Goal: Find specific fact: Find specific fact

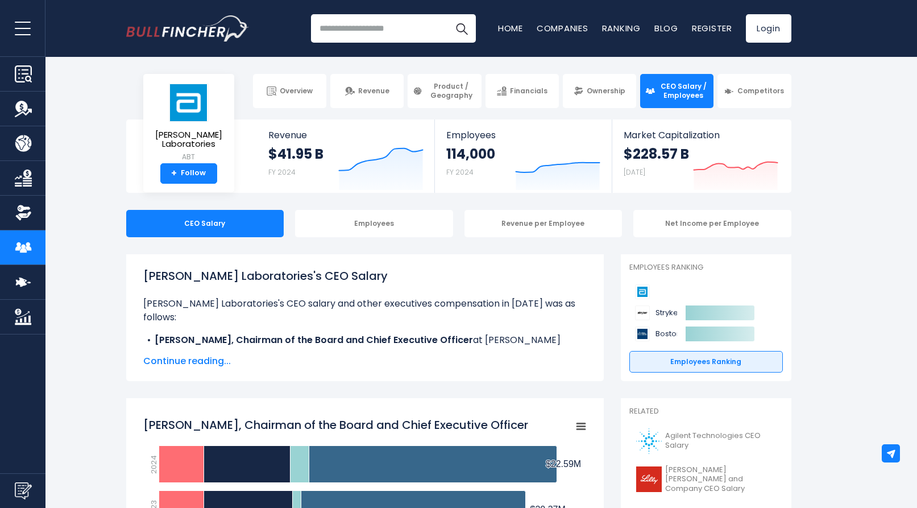
drag, startPoint x: 154, startPoint y: 323, endPoint x: 453, endPoint y: 326, distance: 298.5
click at [453, 333] on b "[PERSON_NAME], Chairman of the Board and Chief Executive Officer" at bounding box center [314, 339] width 318 height 13
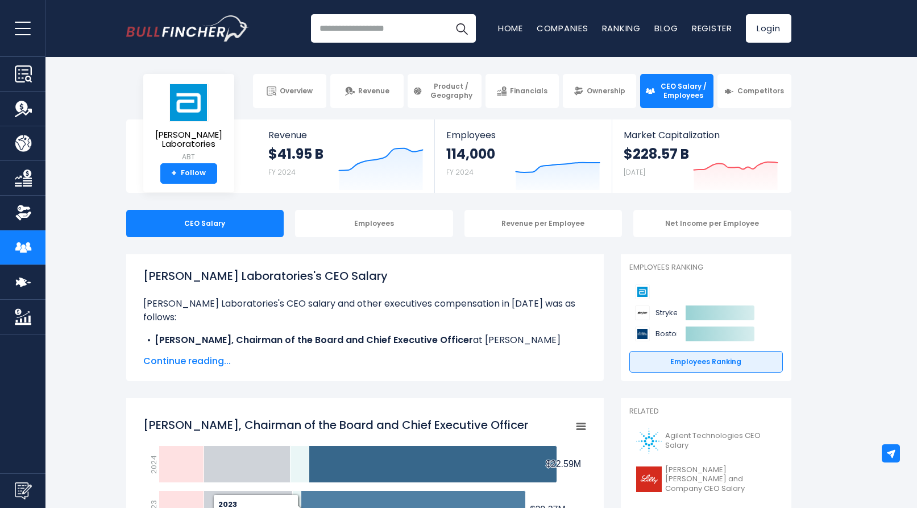
copy b "[PERSON_NAME], Chairman of the Board and Chief Executive Officer"
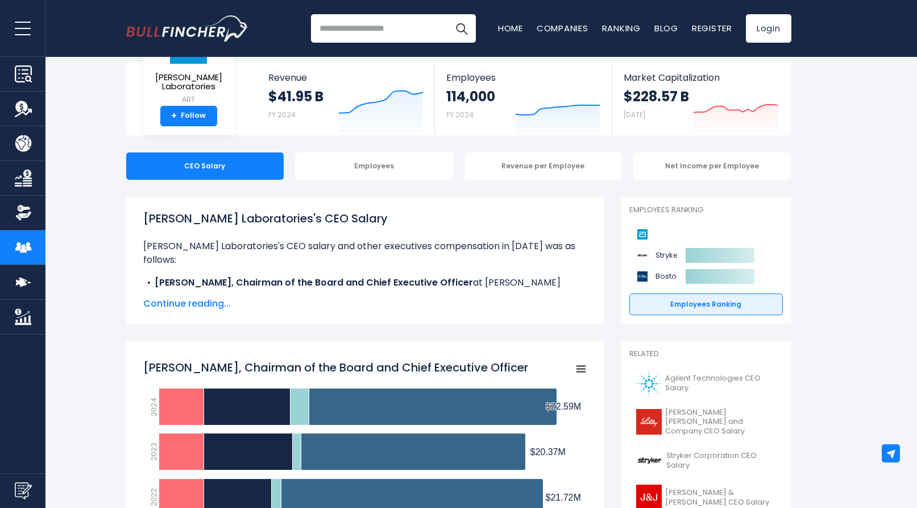
scroll to position [64, 0]
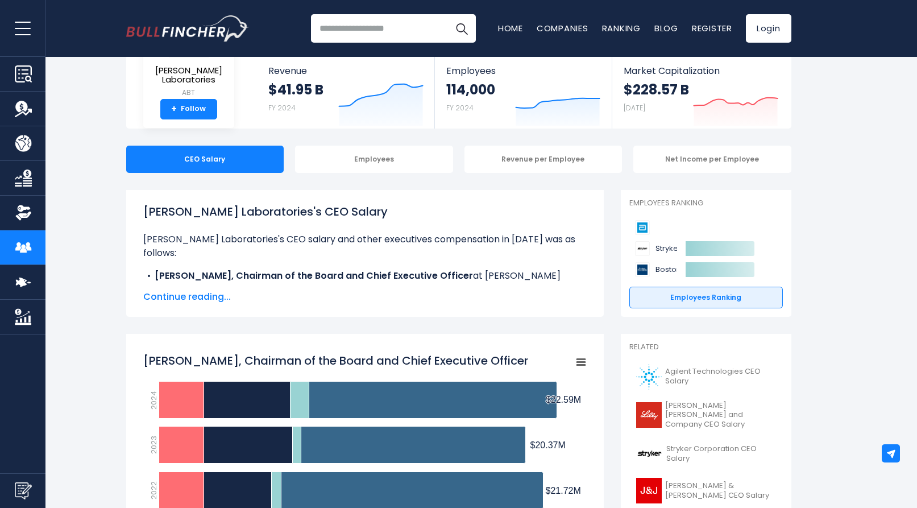
click at [571, 305] on div "[PERSON_NAME] Laboratories's CEO Salary [PERSON_NAME] Laboratories's CEO salary…" at bounding box center [365, 253] width 478 height 127
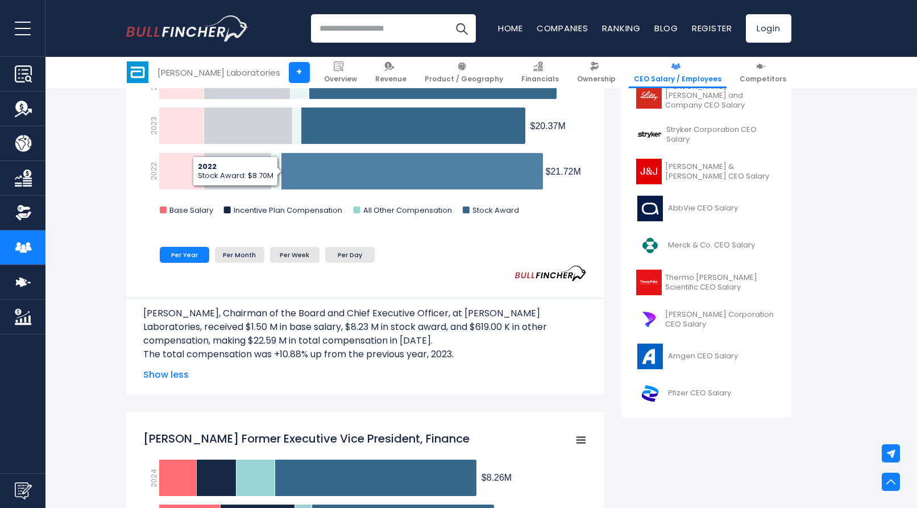
scroll to position [408, 0]
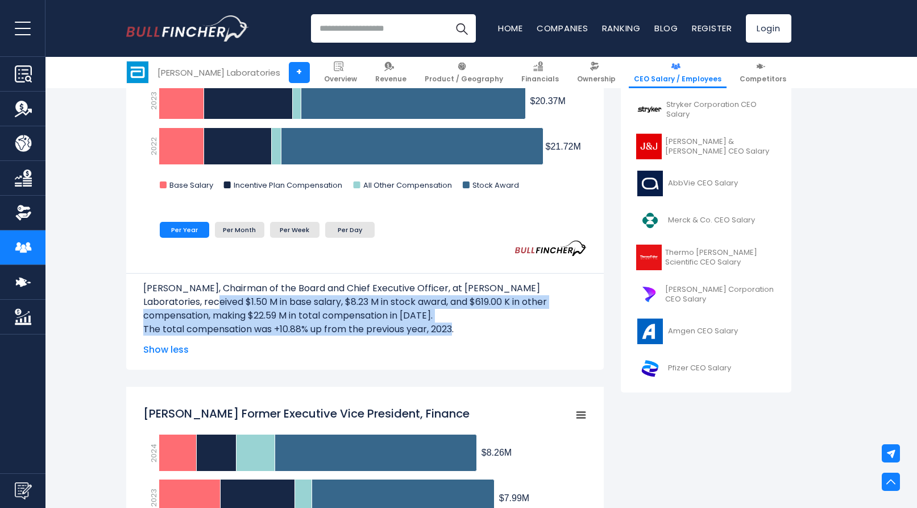
drag, startPoint x: 184, startPoint y: 300, endPoint x: 456, endPoint y: 333, distance: 273.8
click at [456, 333] on div "[PERSON_NAME], Chairman of the Board and Chief Executive Officer, at [PERSON_NA…" at bounding box center [364, 304] width 443 height 63
copy div "$1.50 M in base salary, $8.23 M in stock award, and $619.00 K in other compensa…"
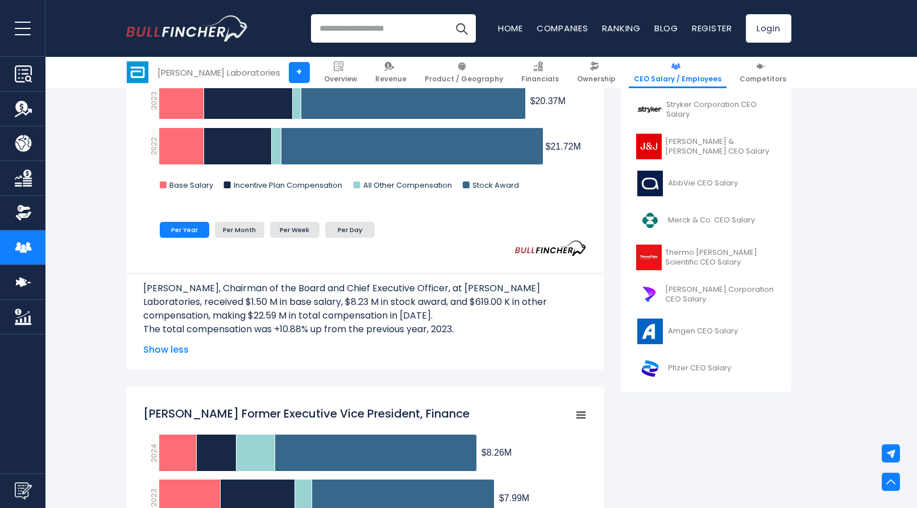
click at [500, 219] on ul "Per Year Per Month Per Week Per Day" at bounding box center [328, 230] width 370 height 22
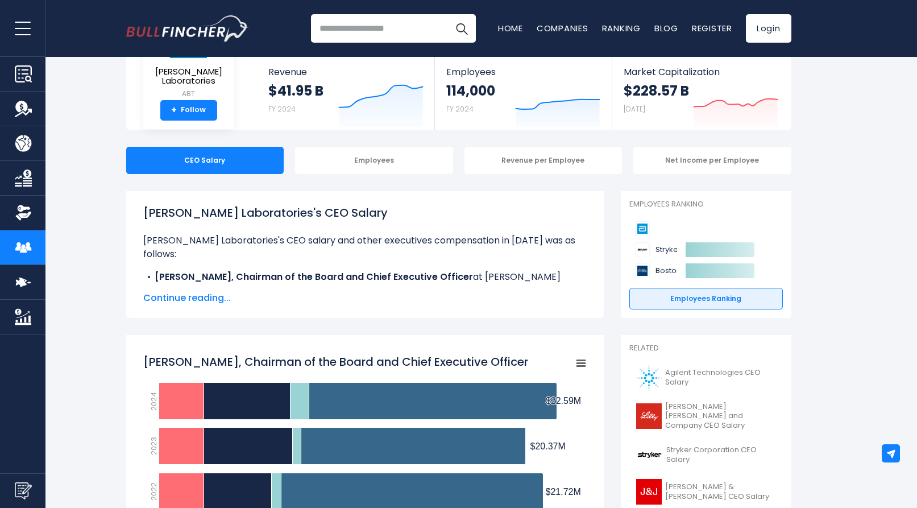
scroll to position [52, 0]
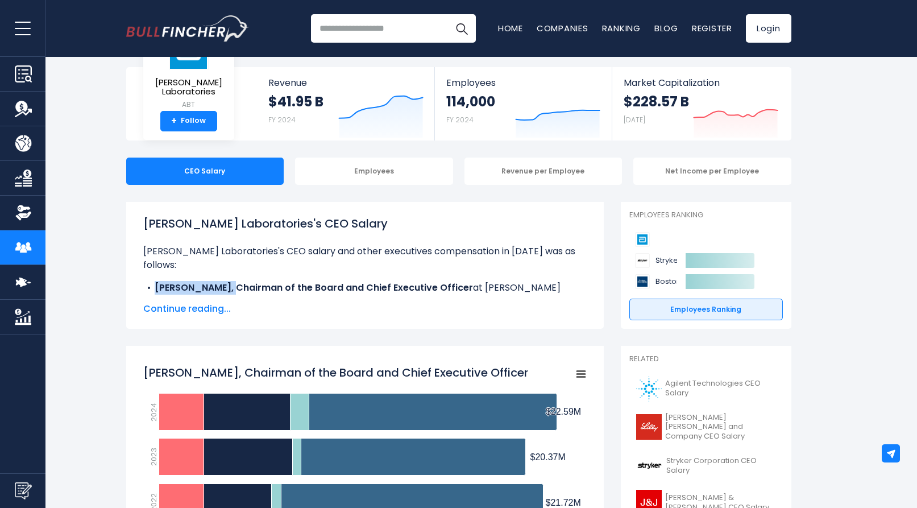
drag, startPoint x: 153, startPoint y: 270, endPoint x: 219, endPoint y: 273, distance: 66.6
click at [219, 281] on li "[PERSON_NAME], Chairman of the Board and Chief Executive Officer at [PERSON_NAM…" at bounding box center [364, 294] width 443 height 27
copy b "[PERSON_NAME],"
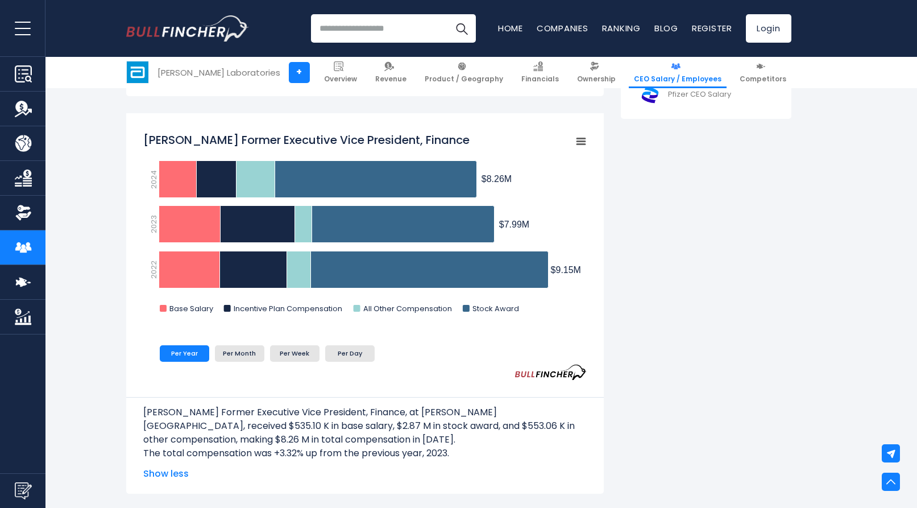
scroll to position [682, 0]
